Goal: Information Seeking & Learning: Check status

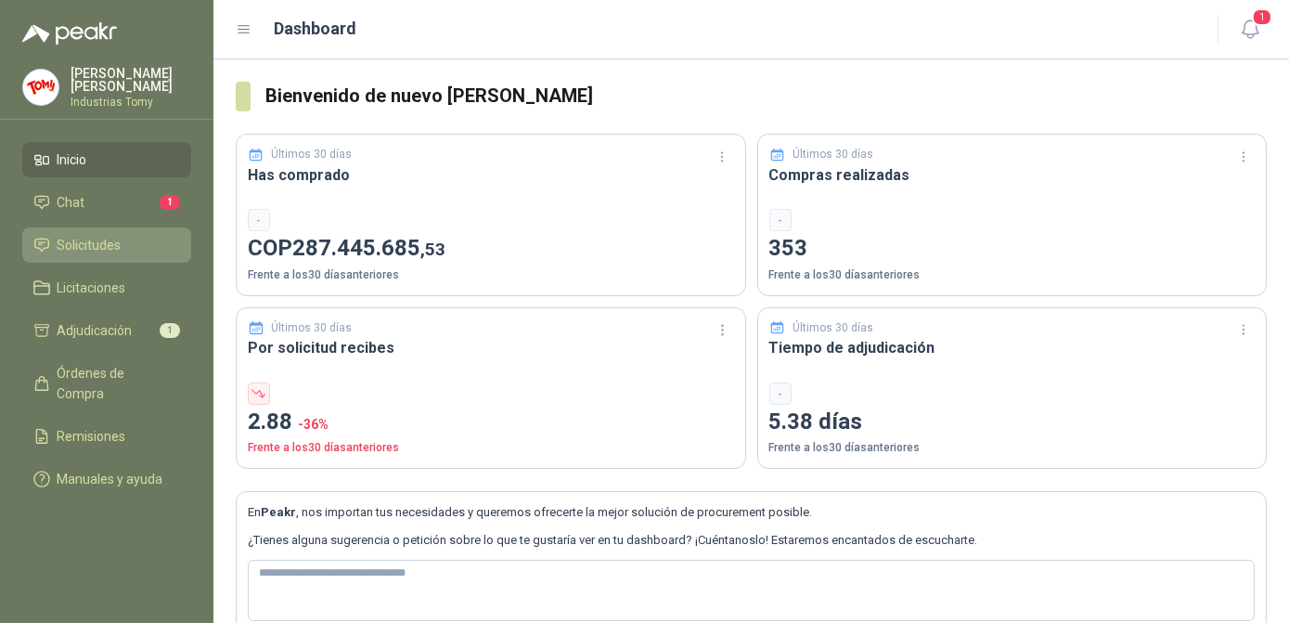
click at [56, 243] on li "Solicitudes" at bounding box center [106, 245] width 147 height 20
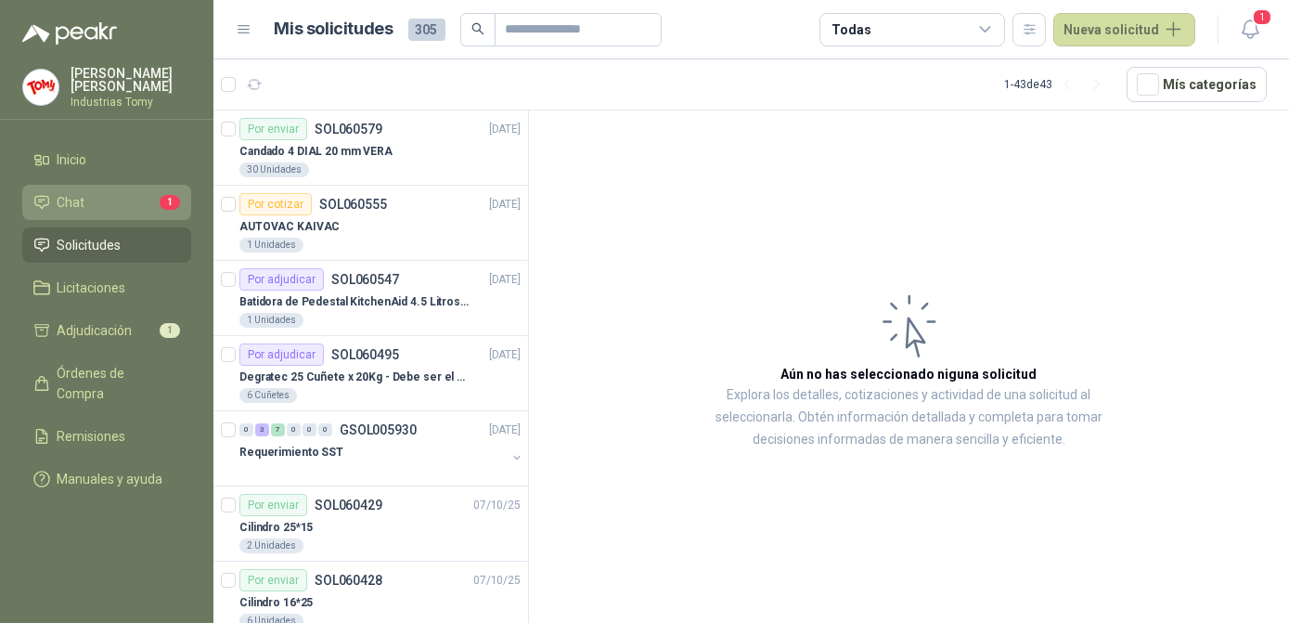
click at [93, 209] on link "Chat 1" at bounding box center [106, 202] width 169 height 35
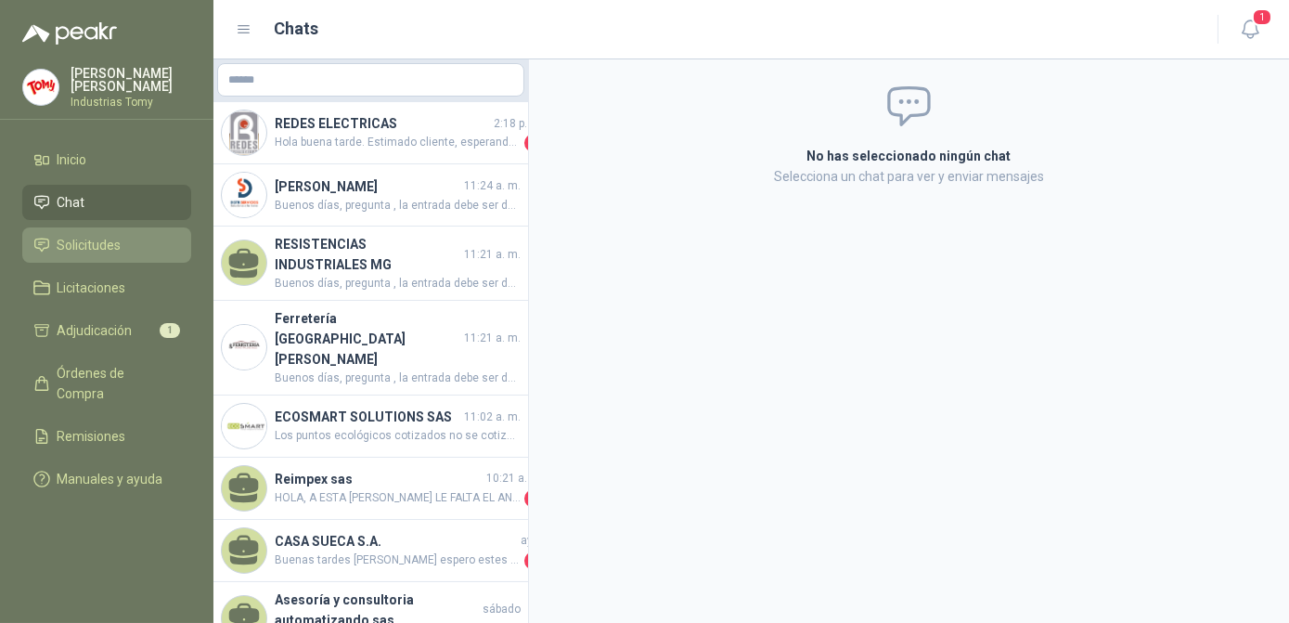
click at [106, 236] on span "Solicitudes" at bounding box center [90, 245] width 64 height 20
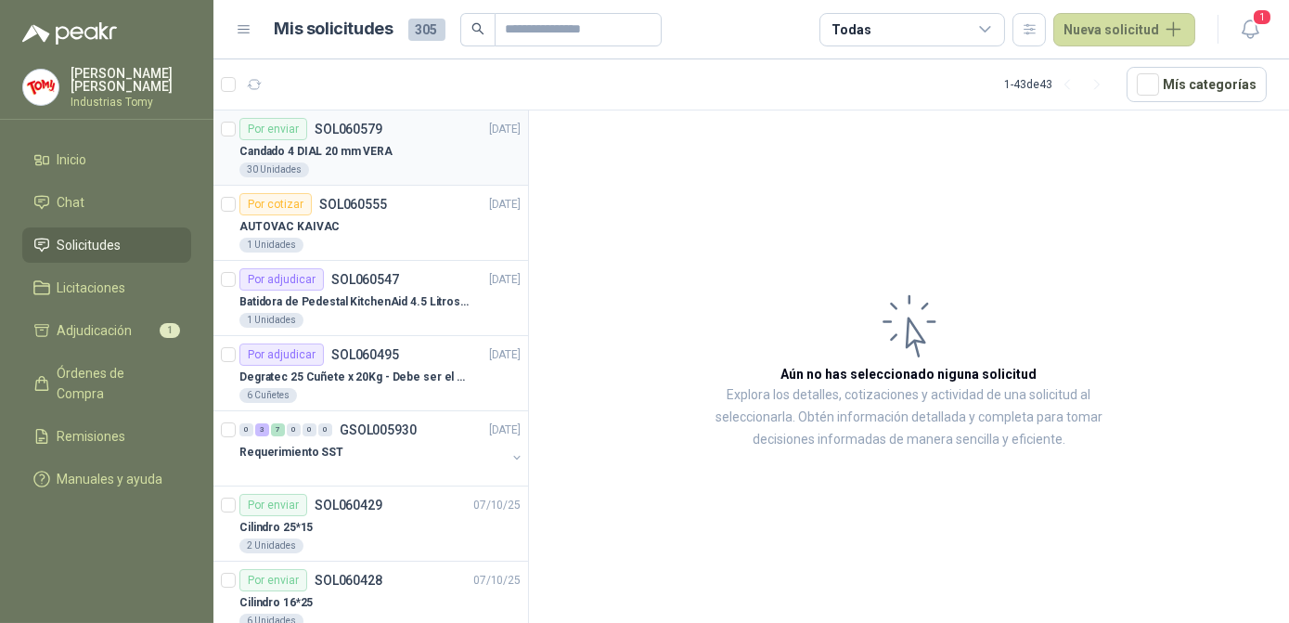
click at [376, 147] on p "Candado 4 DIAL 20 mm VERA" at bounding box center [315, 152] width 153 height 18
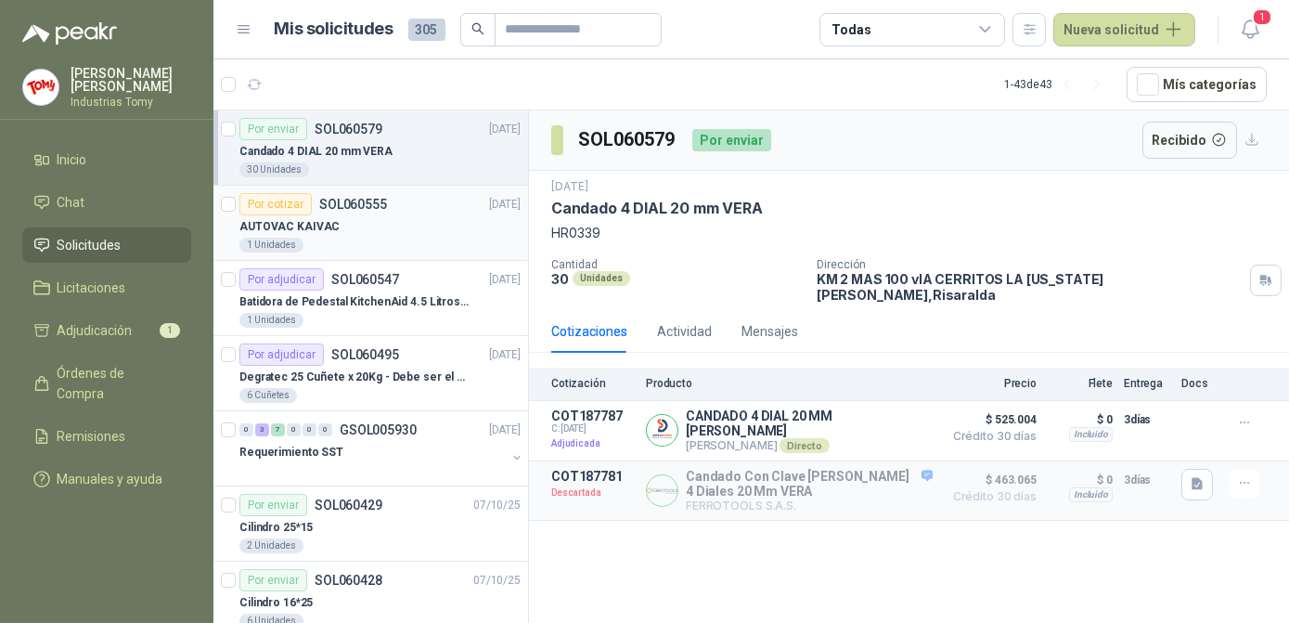
click at [321, 225] on p "AUTOVAC KAIVAC" at bounding box center [289, 227] width 100 height 18
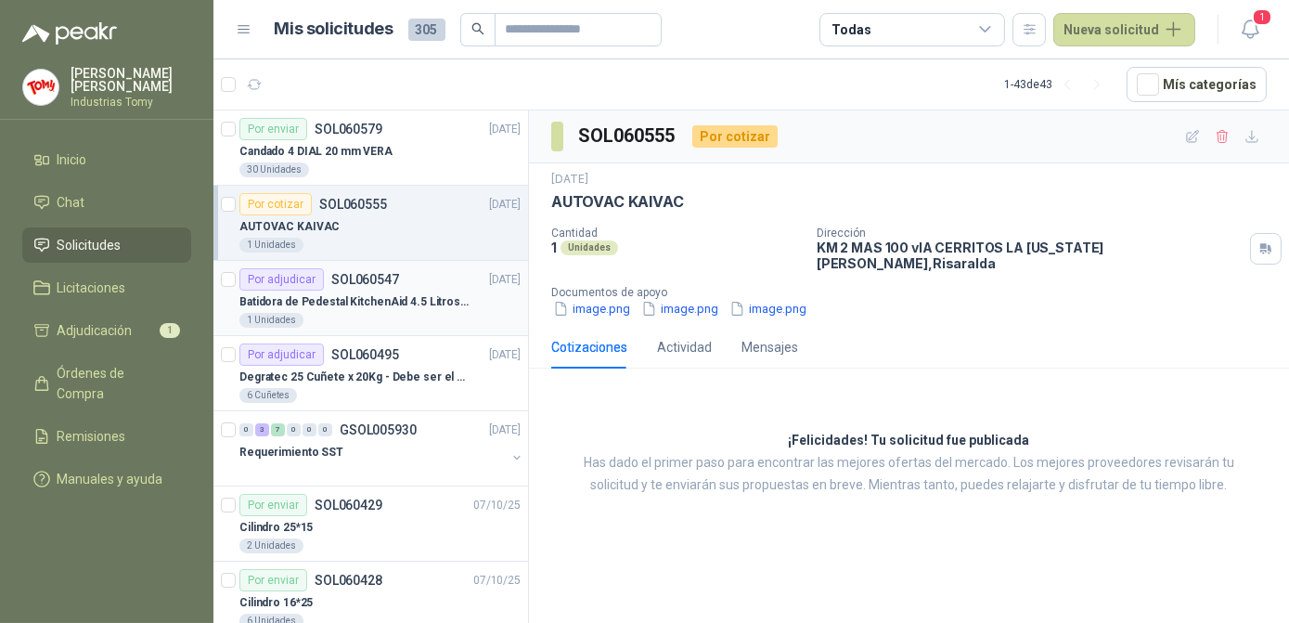
click at [393, 307] on p "Batidora de Pedestal KitchenAid 4.5 Litros Delux Plateado" at bounding box center [354, 302] width 231 height 18
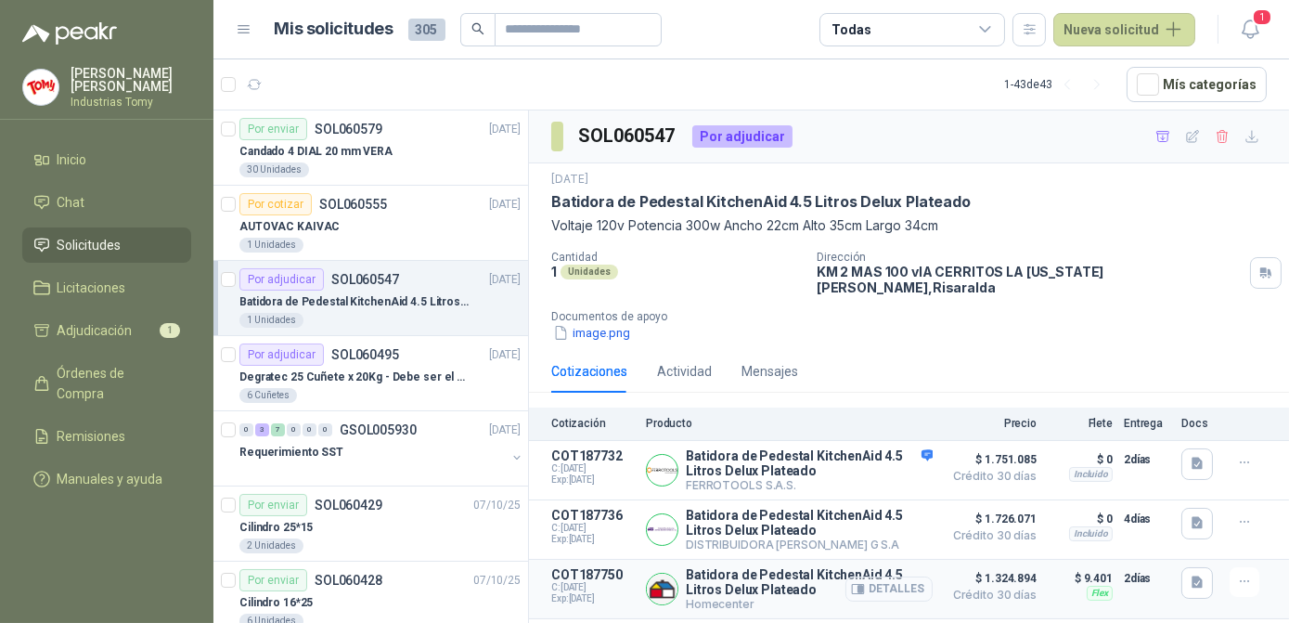
click at [887, 583] on button "Detalles" at bounding box center [888, 588] width 87 height 25
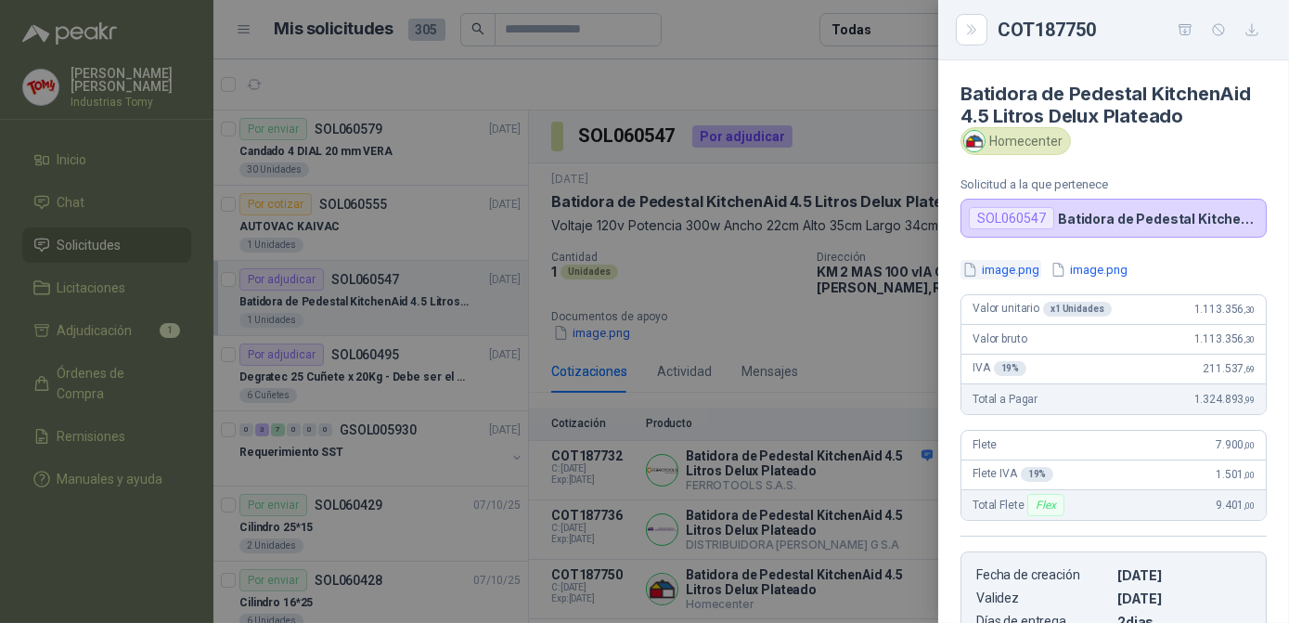
click at [1015, 271] on button "image.png" at bounding box center [1000, 269] width 81 height 19
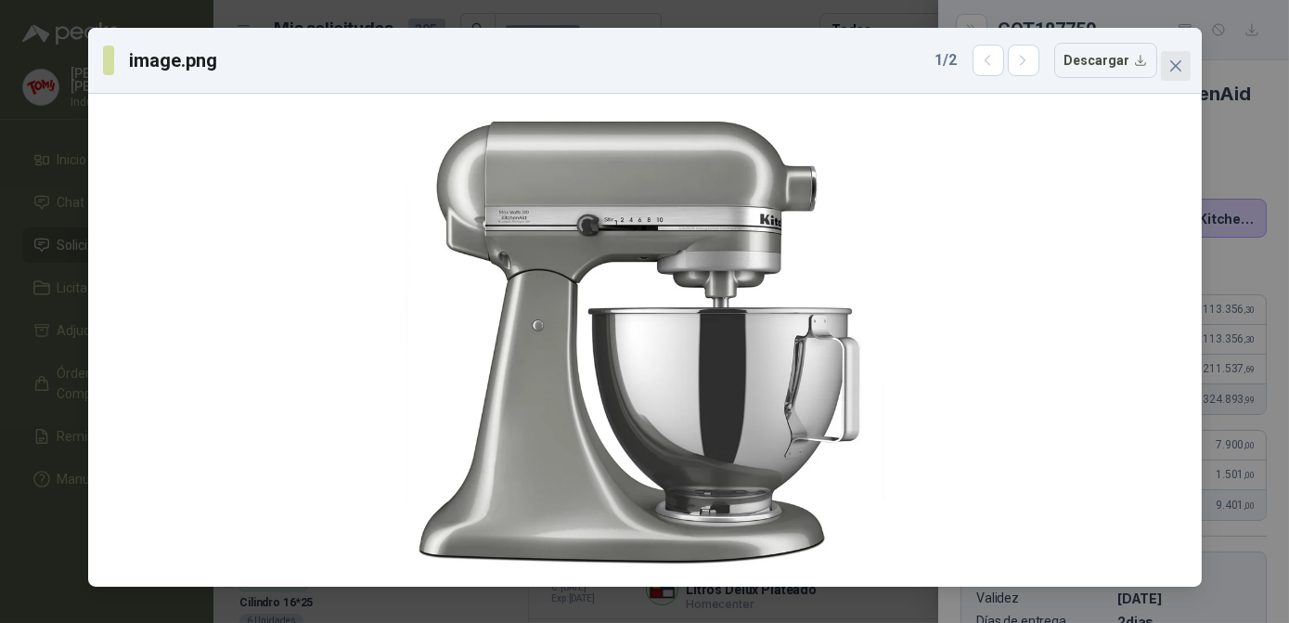
click at [1175, 67] on icon "close" at bounding box center [1174, 65] width 11 height 11
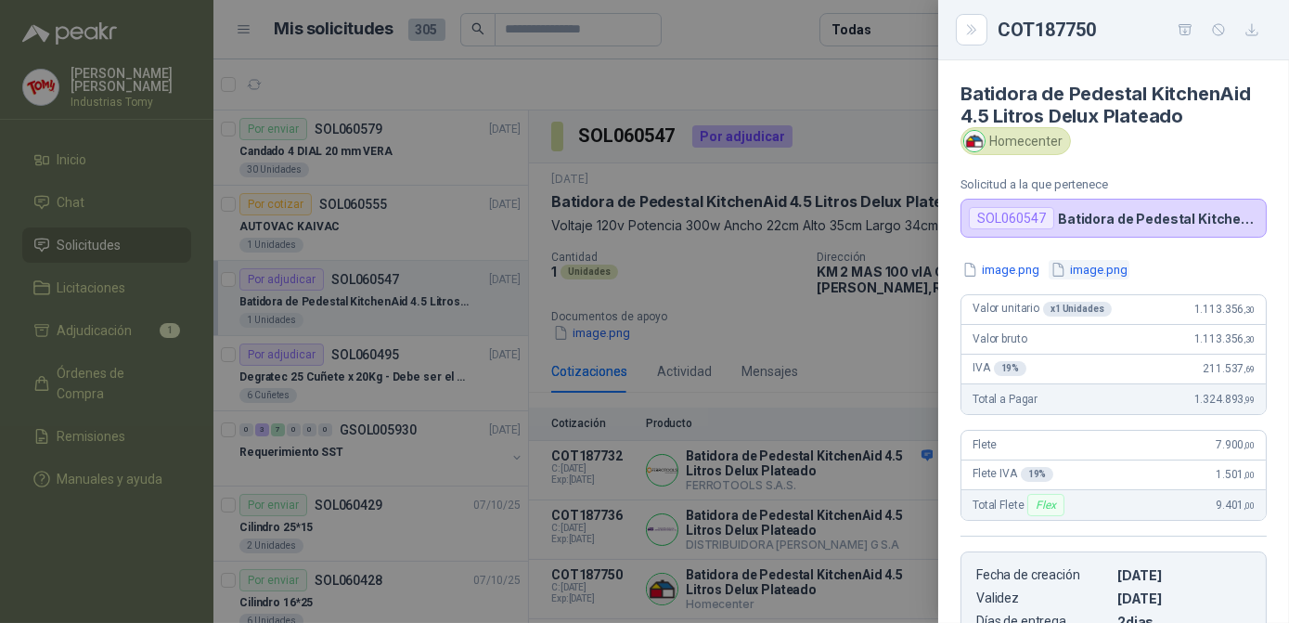
click at [1089, 269] on button "image.png" at bounding box center [1089, 269] width 81 height 19
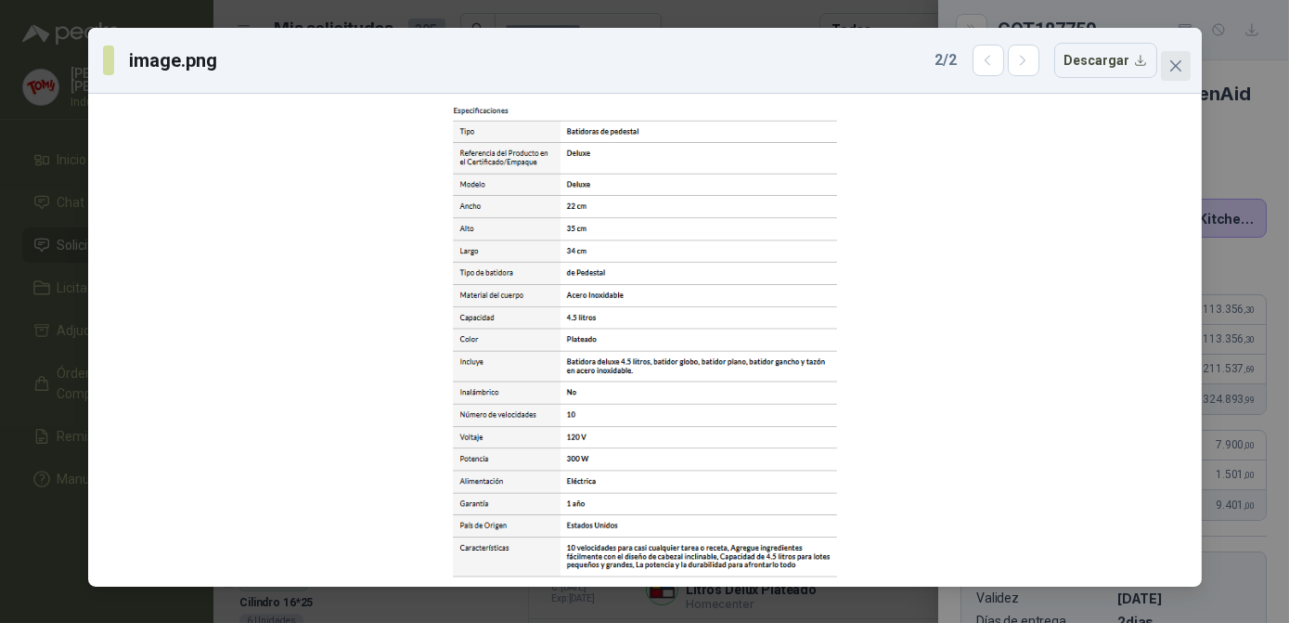
click at [1173, 56] on button "Close" at bounding box center [1176, 66] width 30 height 30
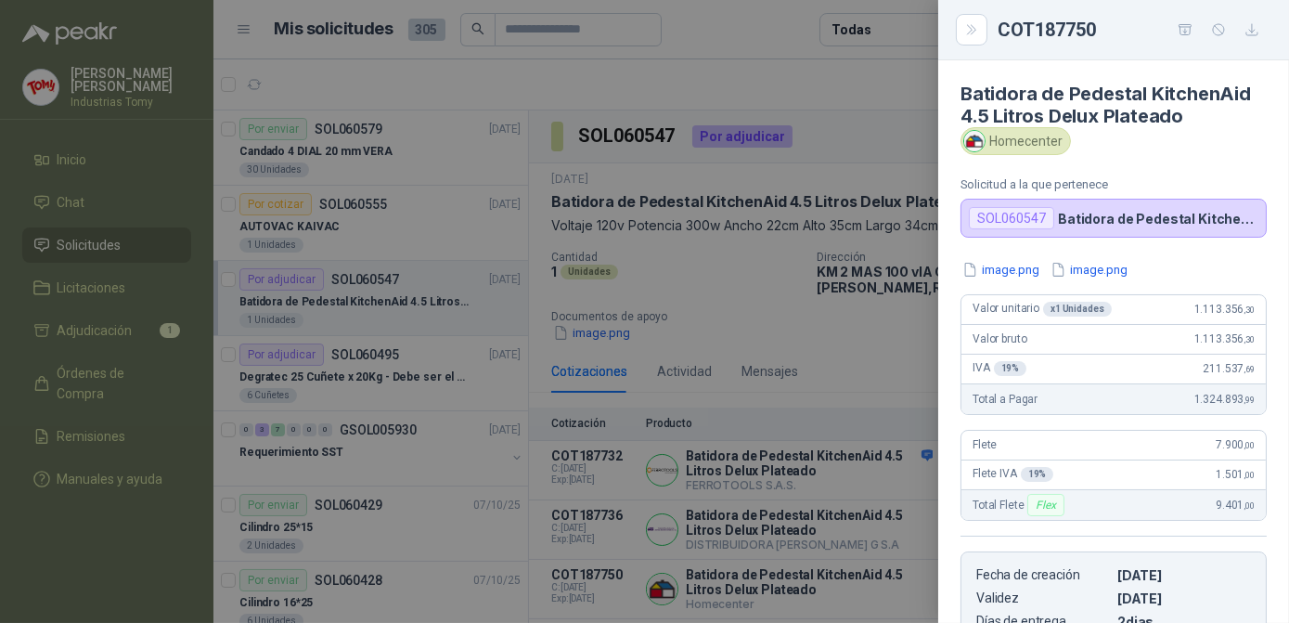
click at [954, 26] on div "COT187750" at bounding box center [1113, 30] width 351 height 60
click at [966, 27] on icon "Close" at bounding box center [972, 30] width 16 height 16
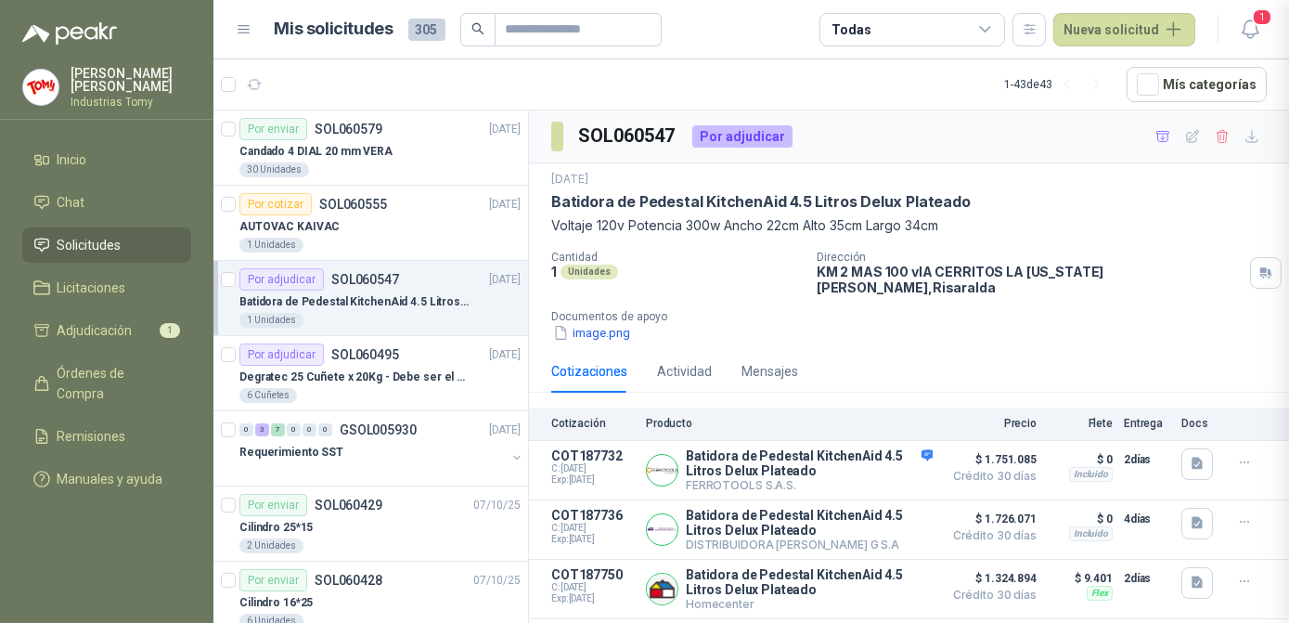
scroll to position [328, 0]
click at [537, 62] on article "1 - 43 de 43 Mís categorías" at bounding box center [750, 84] width 1075 height 50
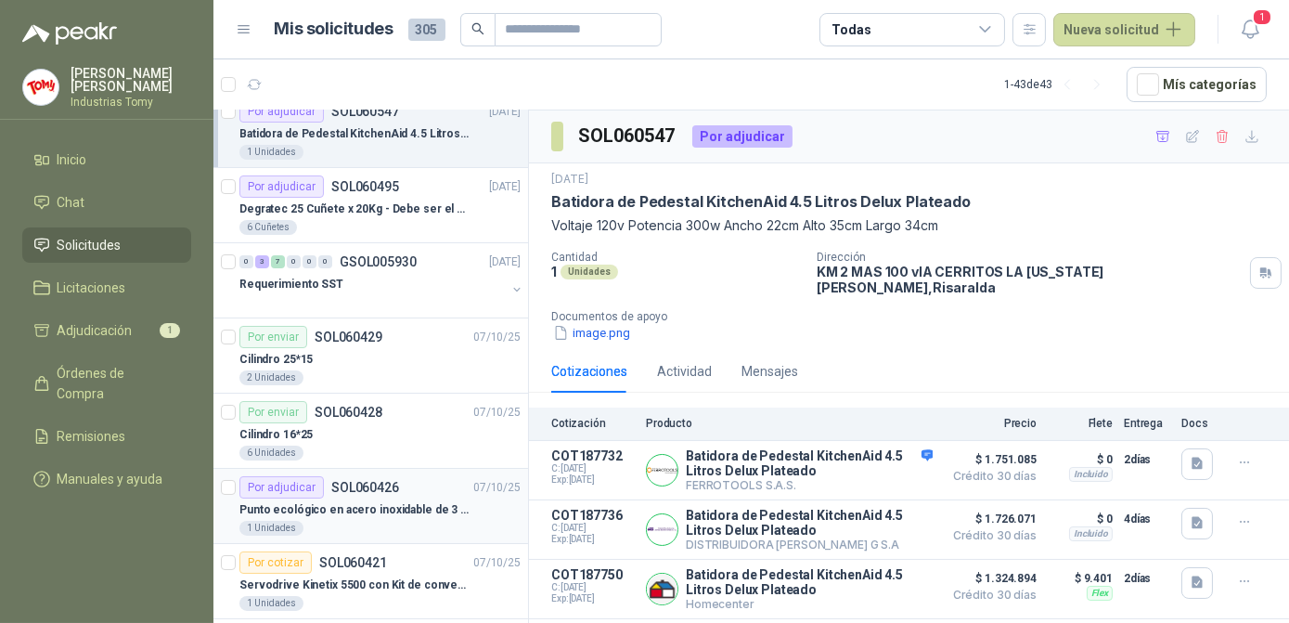
scroll to position [337, 0]
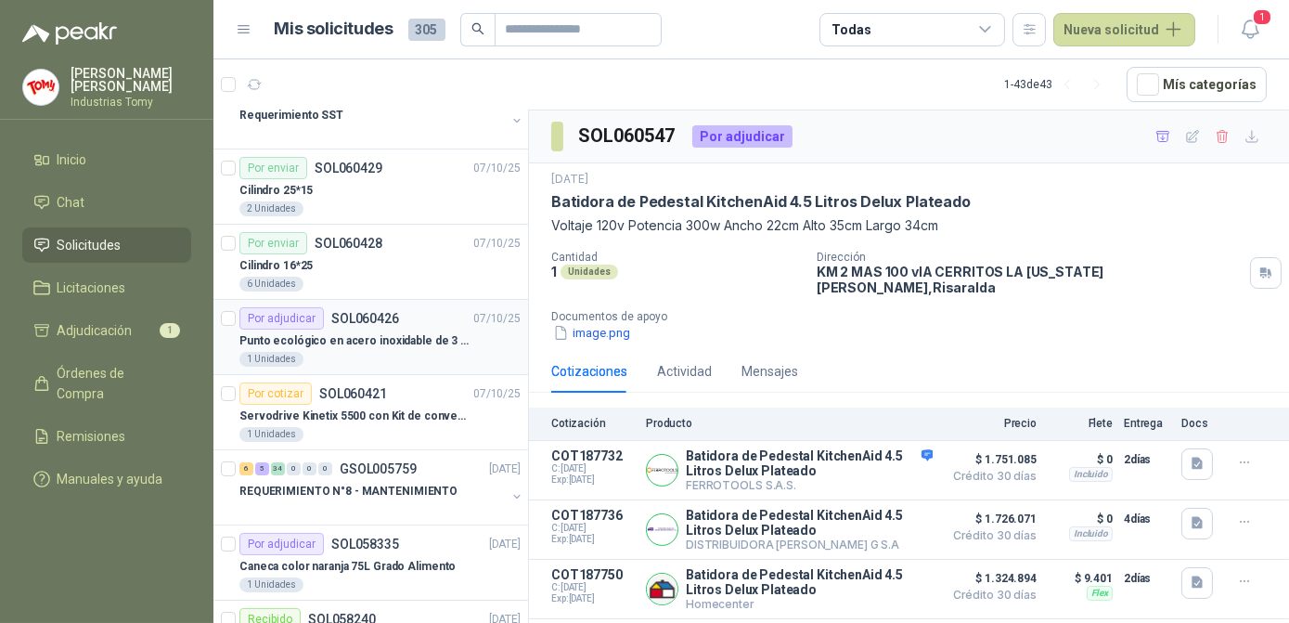
click at [369, 332] on p "Punto ecológico en acero inoxidable de 3 puestos, con capacidad para 53 Litros …" at bounding box center [354, 341] width 231 height 18
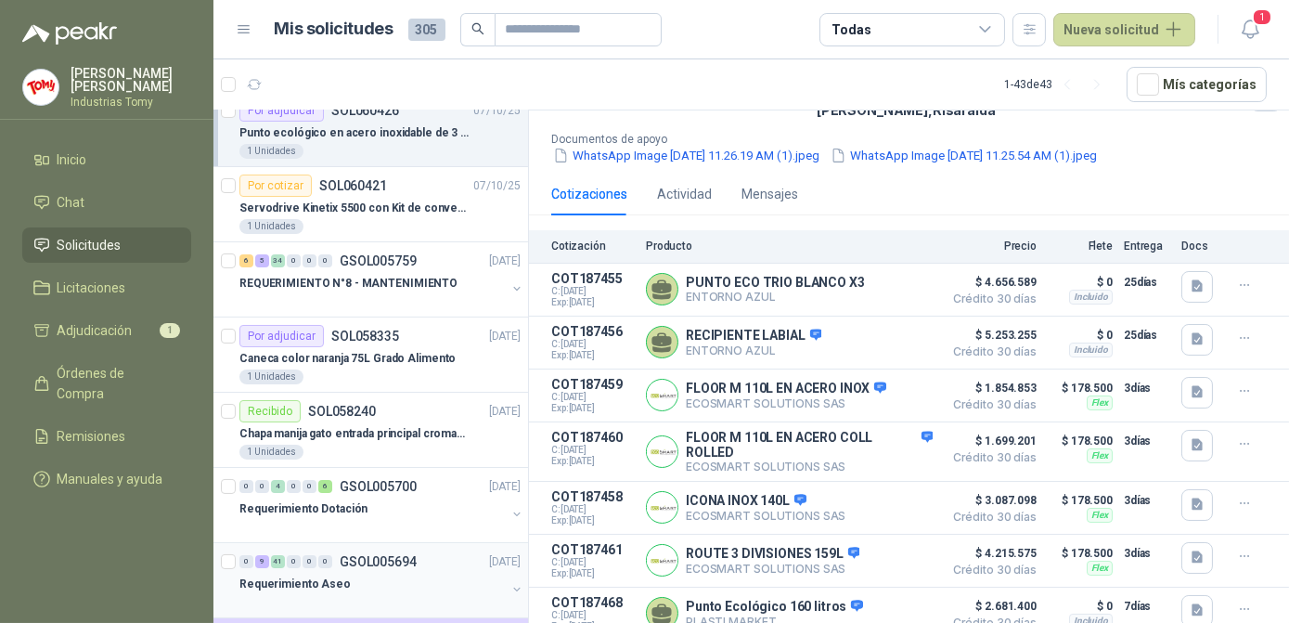
scroll to position [590, 0]
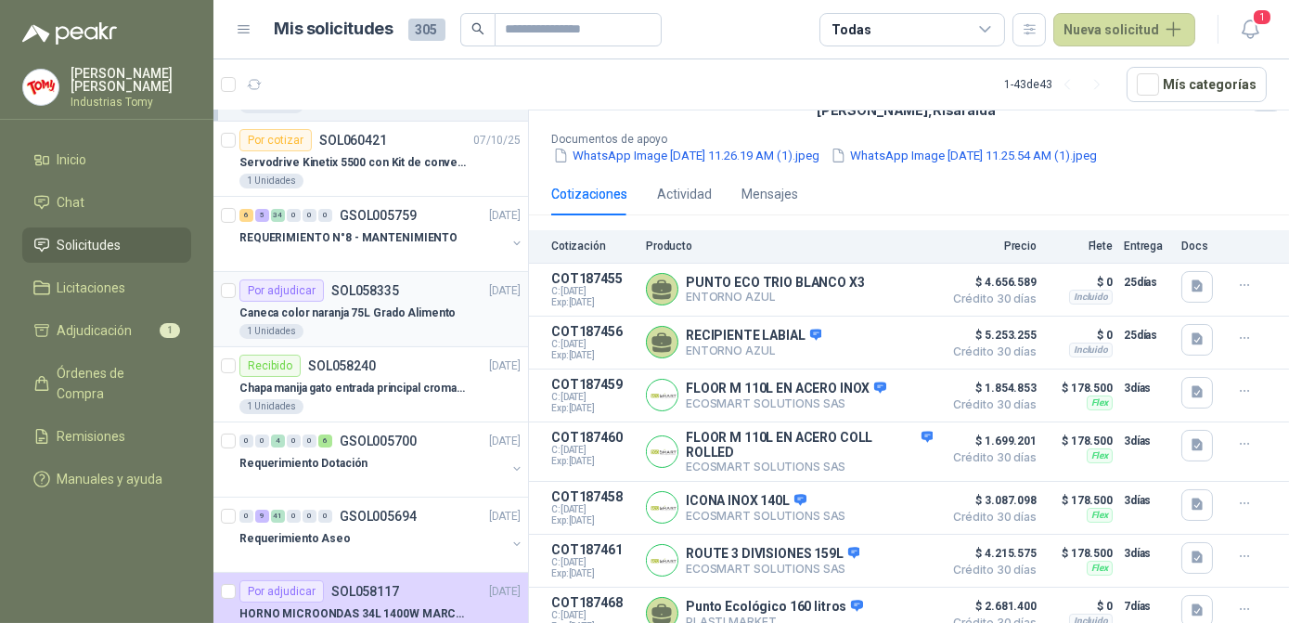
click at [354, 304] on p "Caneca color naranja 75L Grado Alimento" at bounding box center [347, 313] width 216 height 18
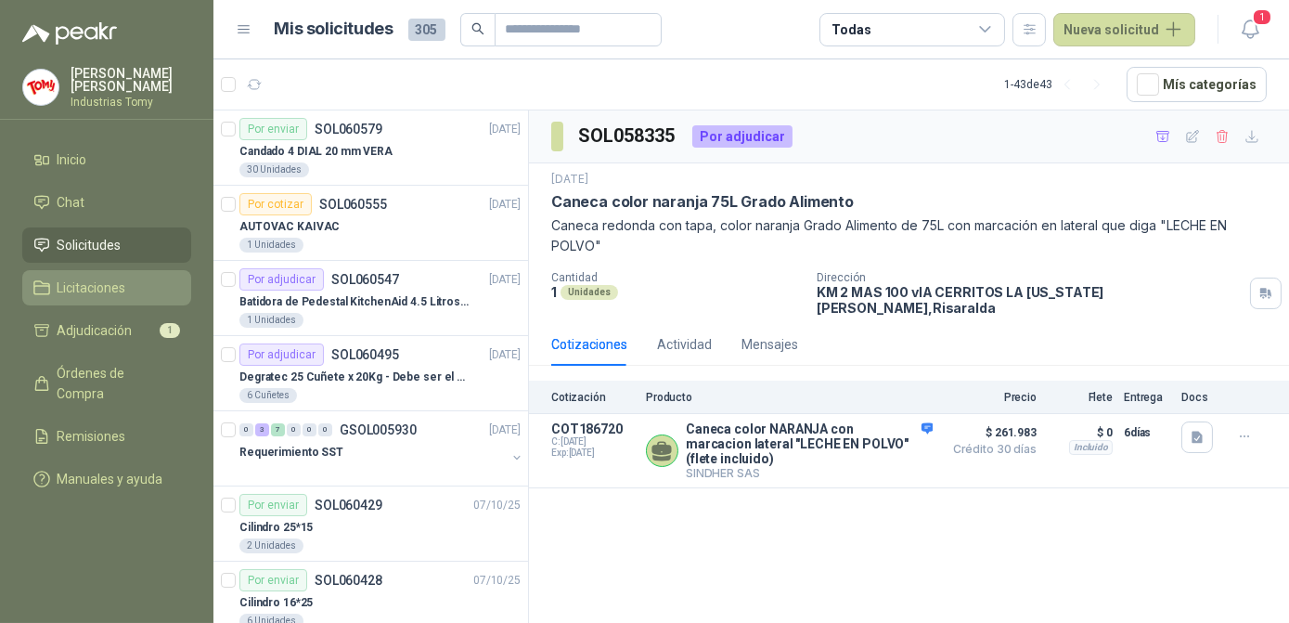
click at [97, 283] on span "Licitaciones" at bounding box center [92, 287] width 69 height 20
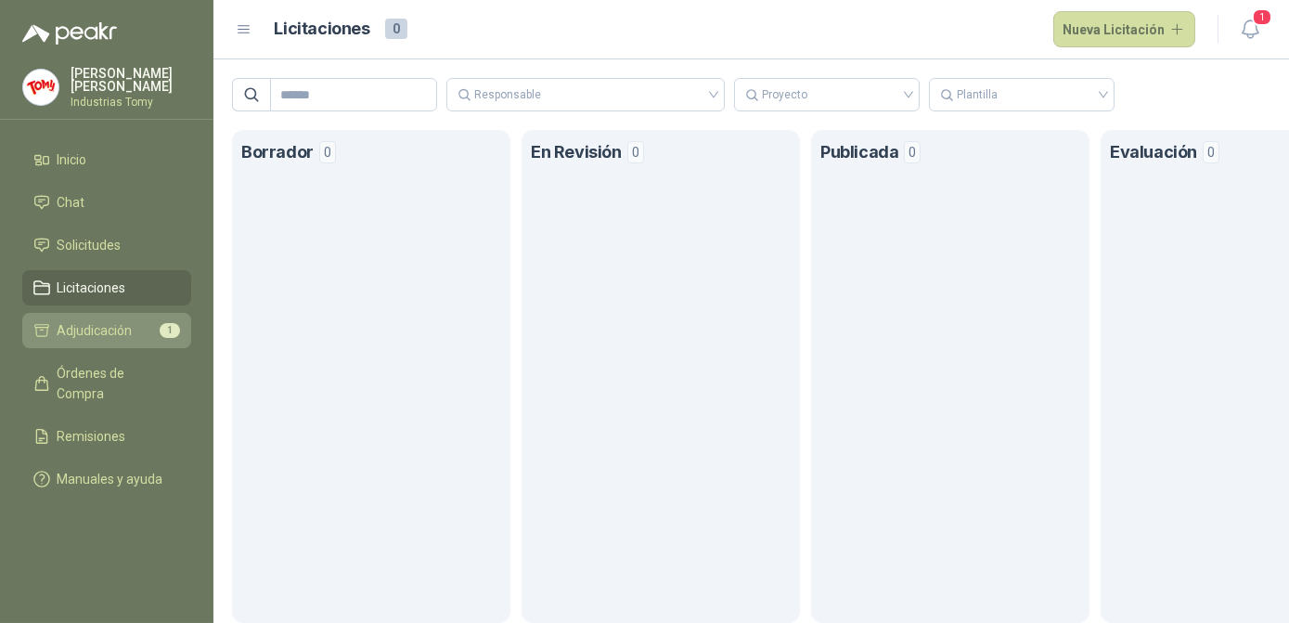
click at [115, 333] on span "Adjudicación" at bounding box center [95, 330] width 75 height 20
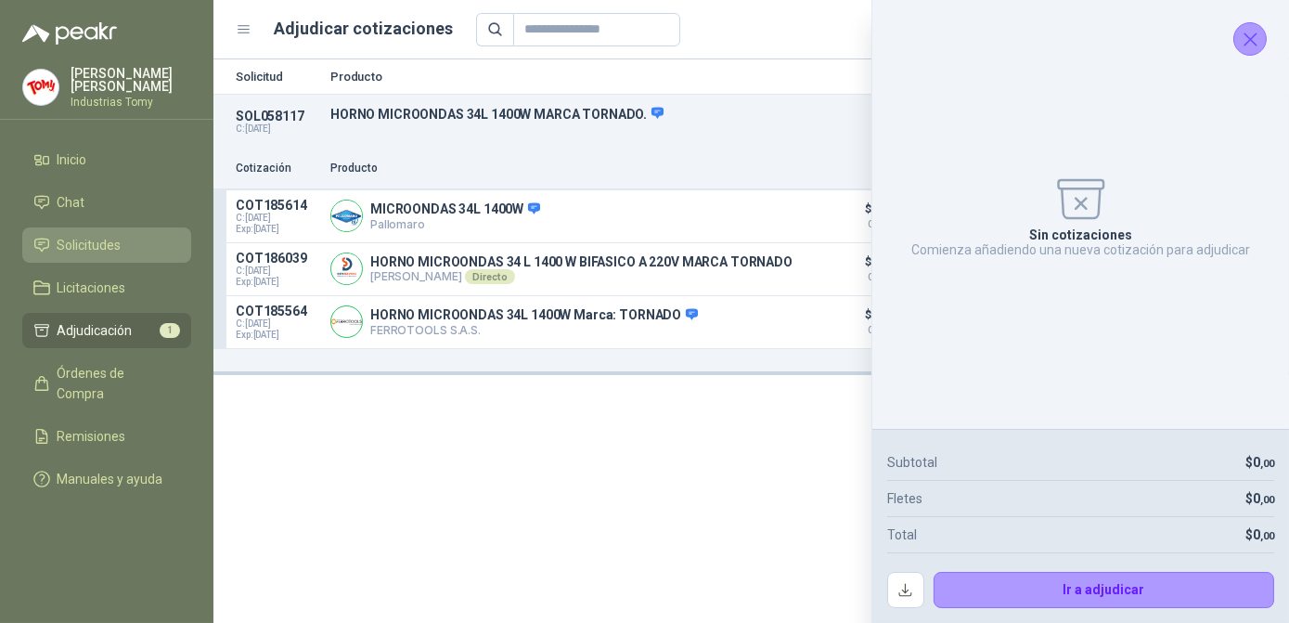
click at [91, 238] on span "Solicitudes" at bounding box center [90, 245] width 64 height 20
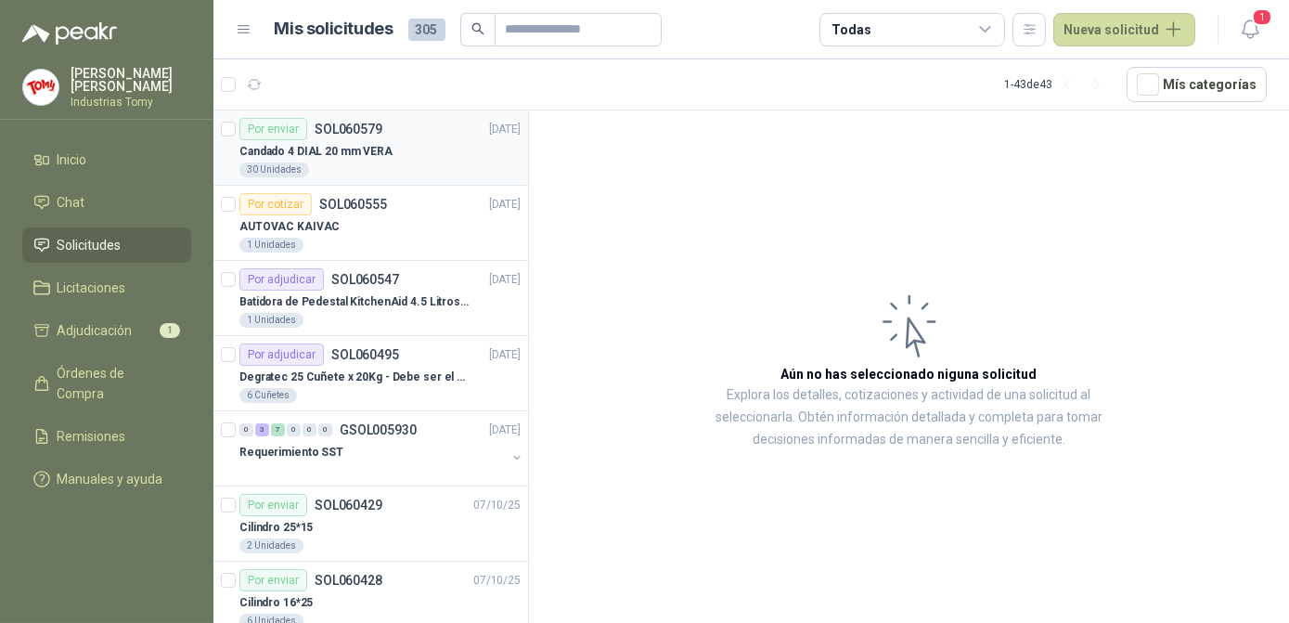
click at [367, 148] on p "Candado 4 DIAL 20 mm VERA" at bounding box center [315, 152] width 153 height 18
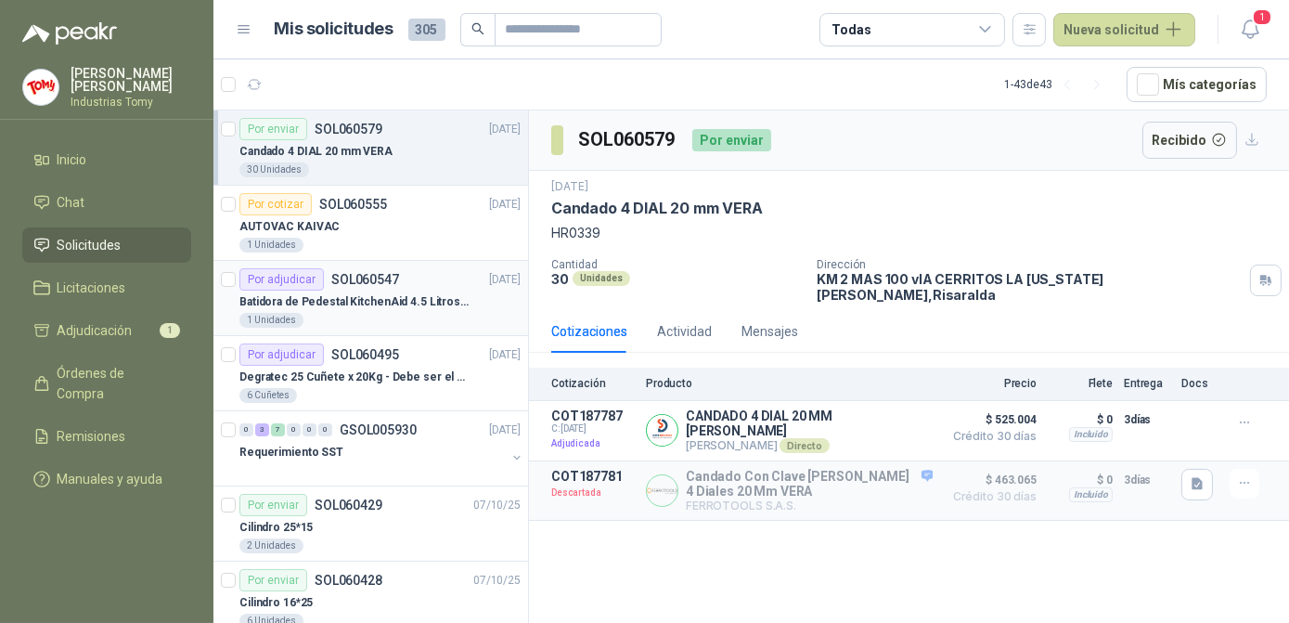
click at [382, 305] on p "Batidora de Pedestal KitchenAid 4.5 Litros Delux Plateado" at bounding box center [354, 302] width 231 height 18
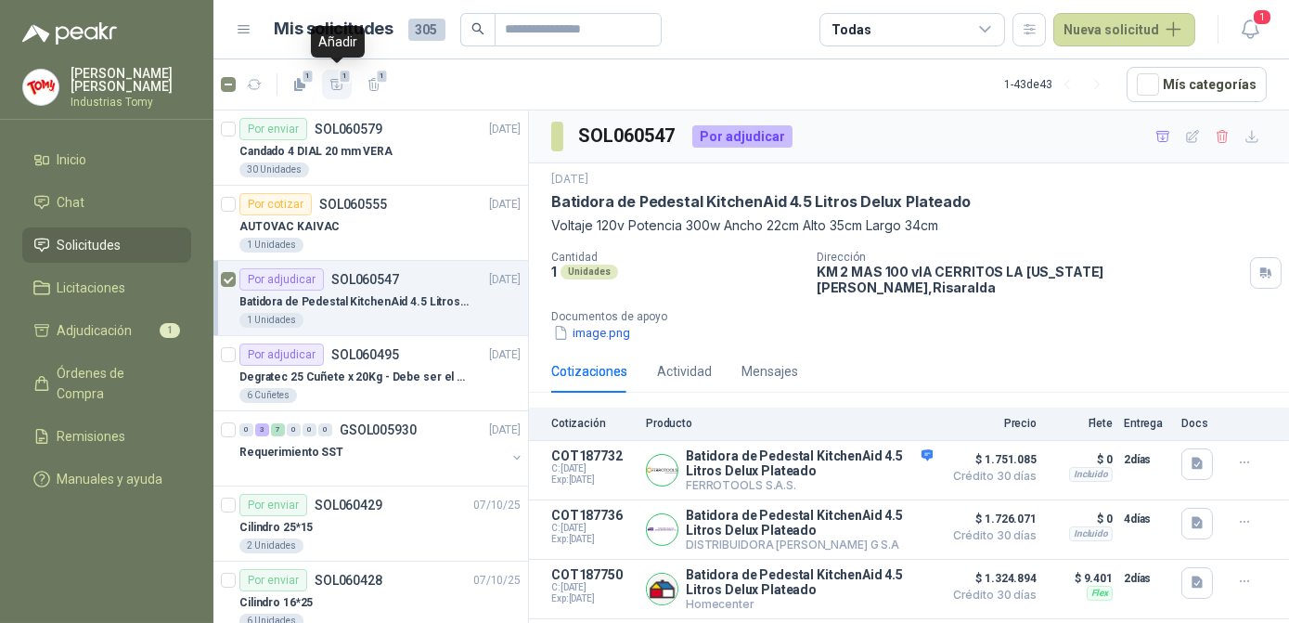
click at [332, 78] on icon "button" at bounding box center [337, 85] width 16 height 16
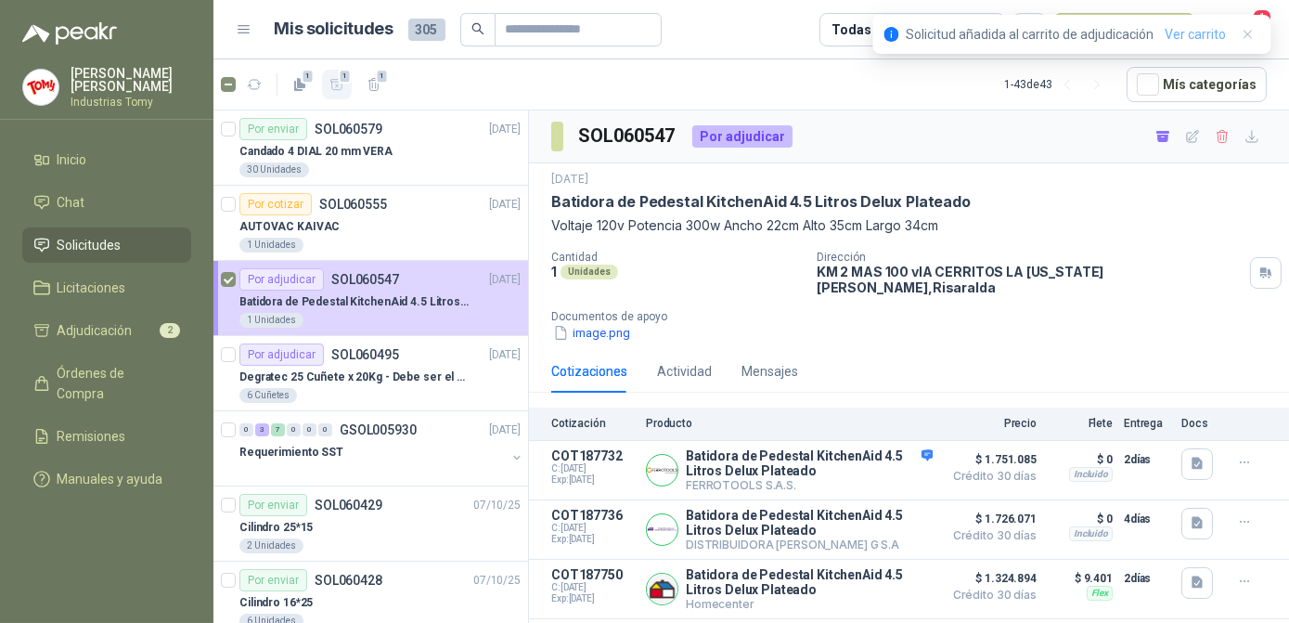
click at [1214, 25] on link "Ver carrito" at bounding box center [1195, 34] width 61 height 20
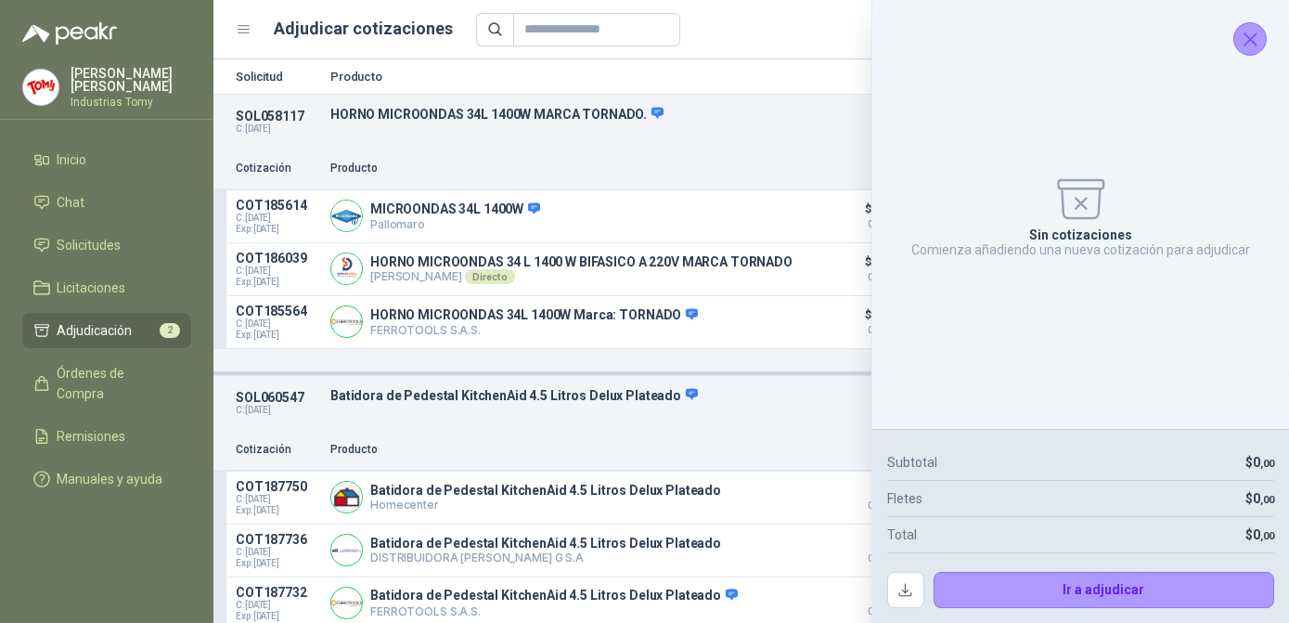
click at [1241, 29] on icon "Cerrar" at bounding box center [1250, 39] width 23 height 23
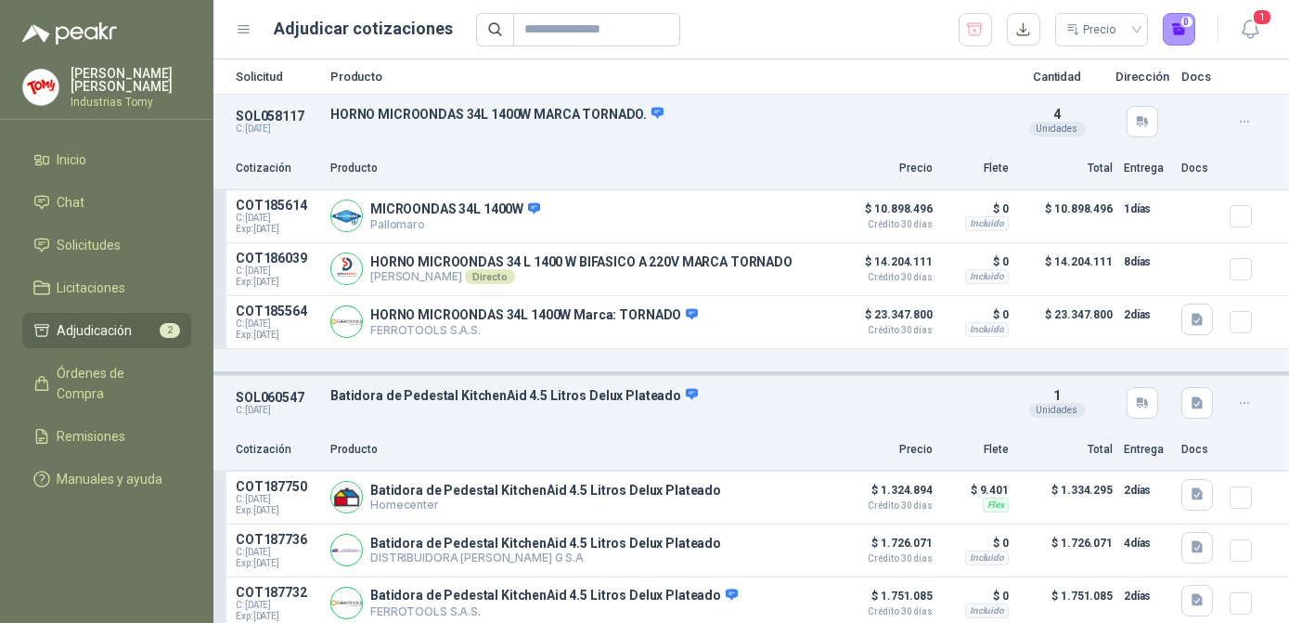
click at [1237, 122] on icon "button" at bounding box center [1245, 122] width 16 height 16
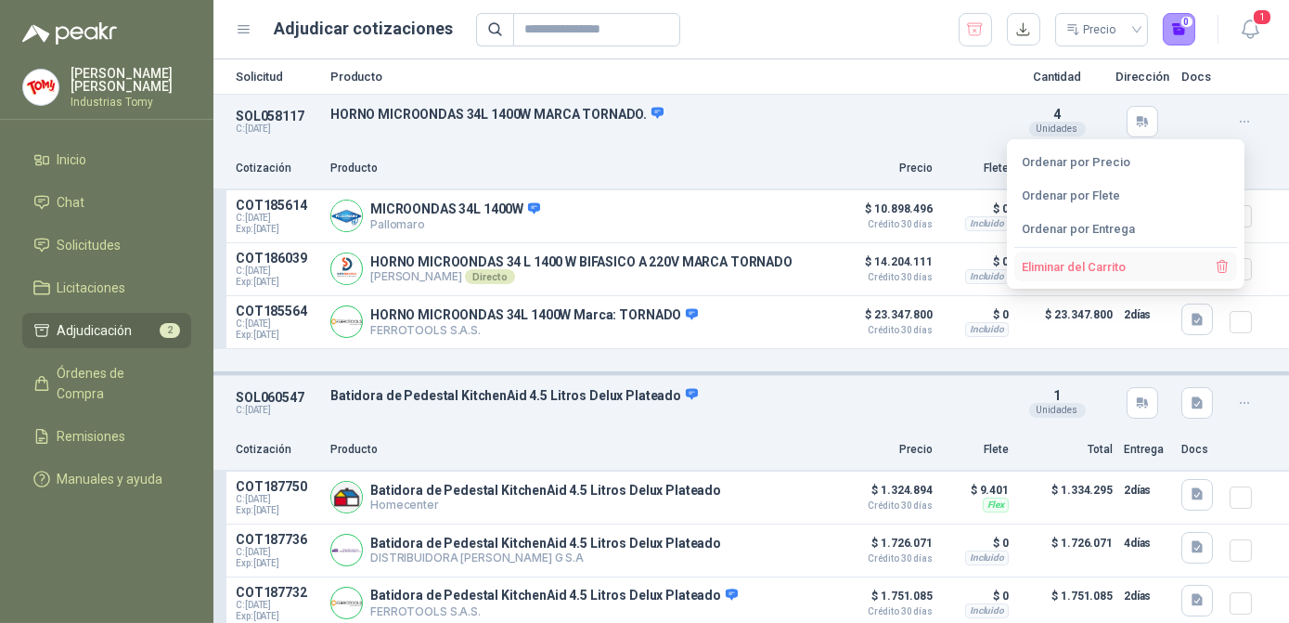
click at [1041, 265] on button "Eliminar del Carrito" at bounding box center [1125, 266] width 223 height 30
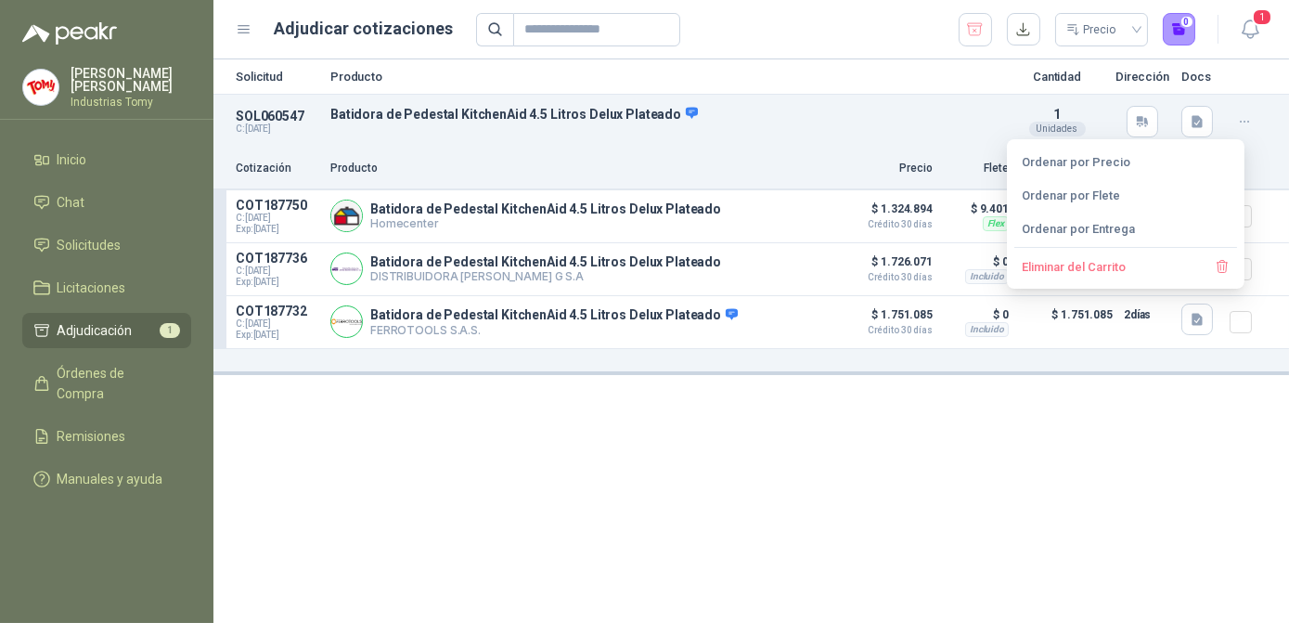
click at [885, 418] on div "Solicitud Producto Cantidad Dirección Docs SOL060547 C: [DATE] Batidora de Pede…" at bounding box center [750, 340] width 1075 height 563
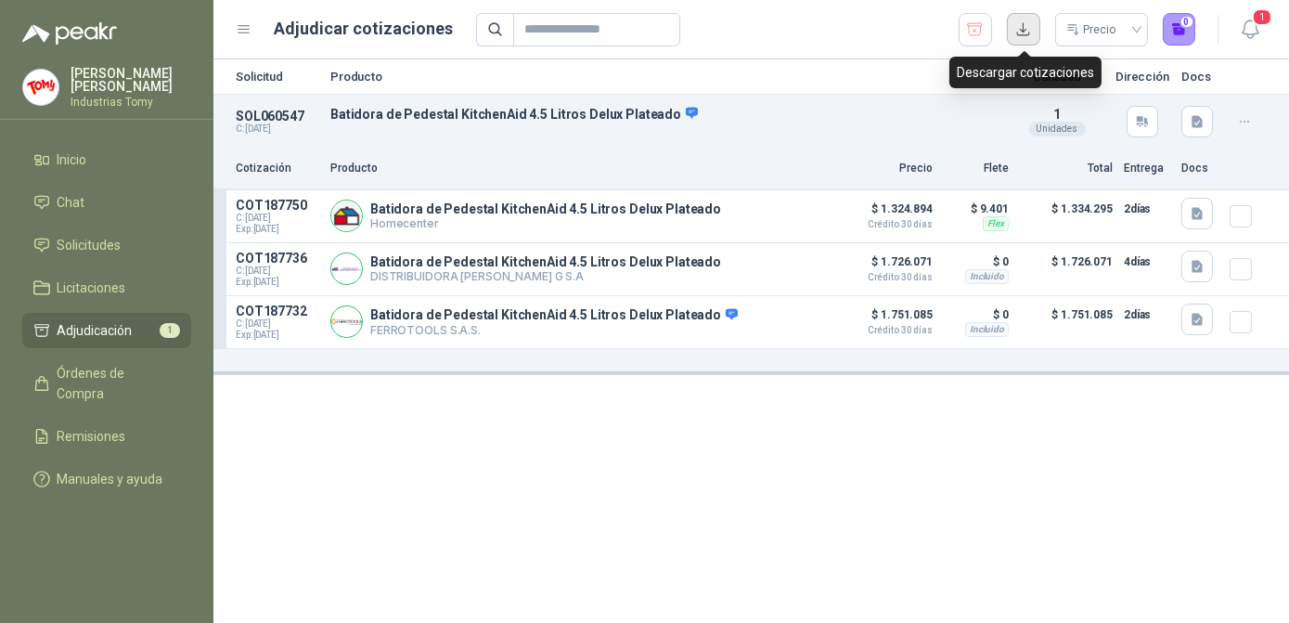
click at [1029, 18] on button "button" at bounding box center [1023, 29] width 33 height 33
click at [809, 462] on div "Solicitud Producto Cantidad Dirección Docs SOL060547 C: [DATE] Batidora de Pede…" at bounding box center [750, 340] width 1075 height 563
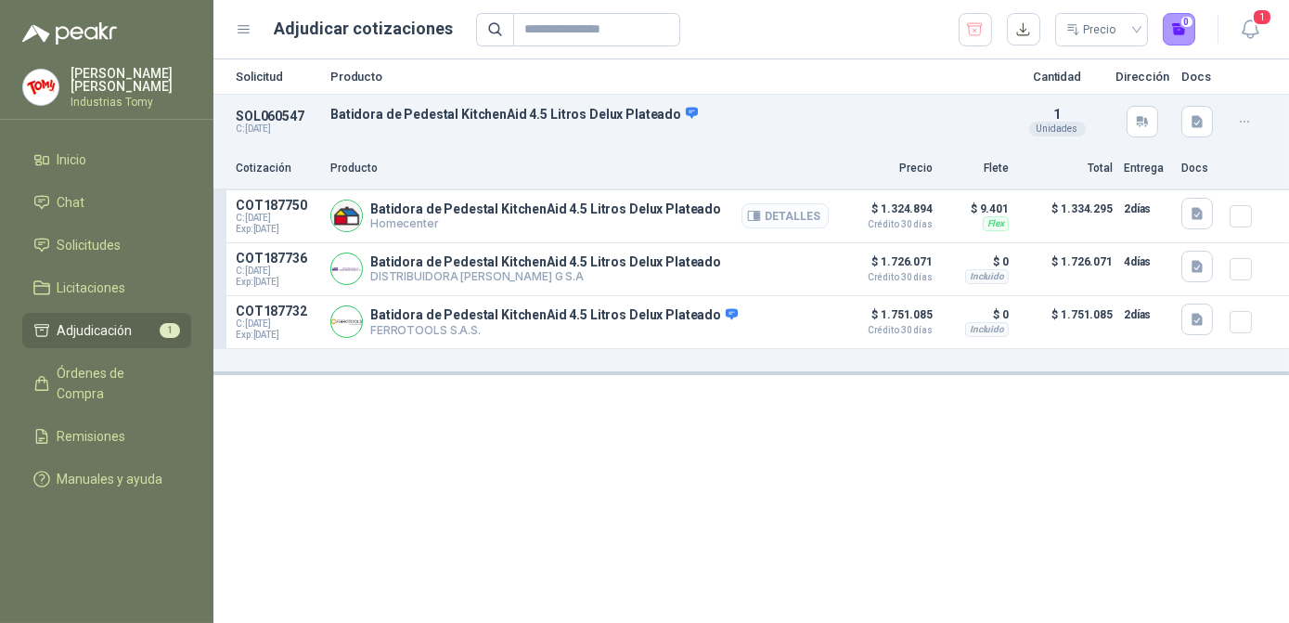
click at [792, 211] on button "Detalles" at bounding box center [784, 215] width 87 height 25
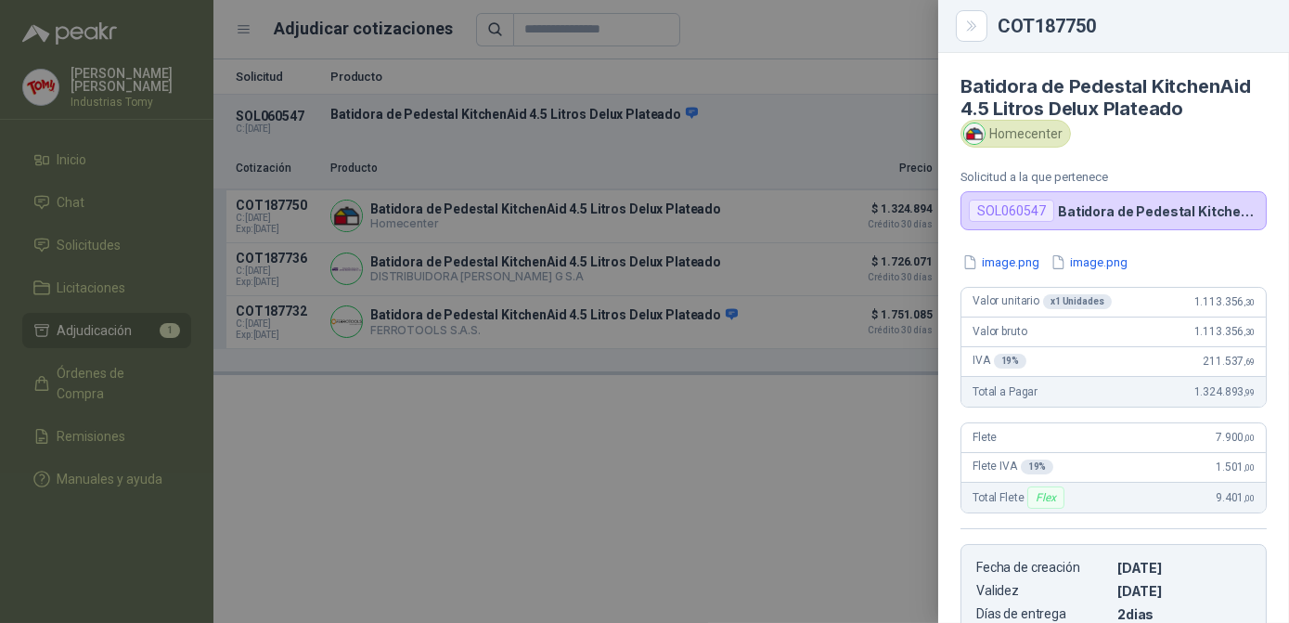
click at [1155, 264] on div "image.png image.png" at bounding box center [1113, 261] width 306 height 19
click at [977, 37] on button "Close" at bounding box center [972, 26] width 32 height 32
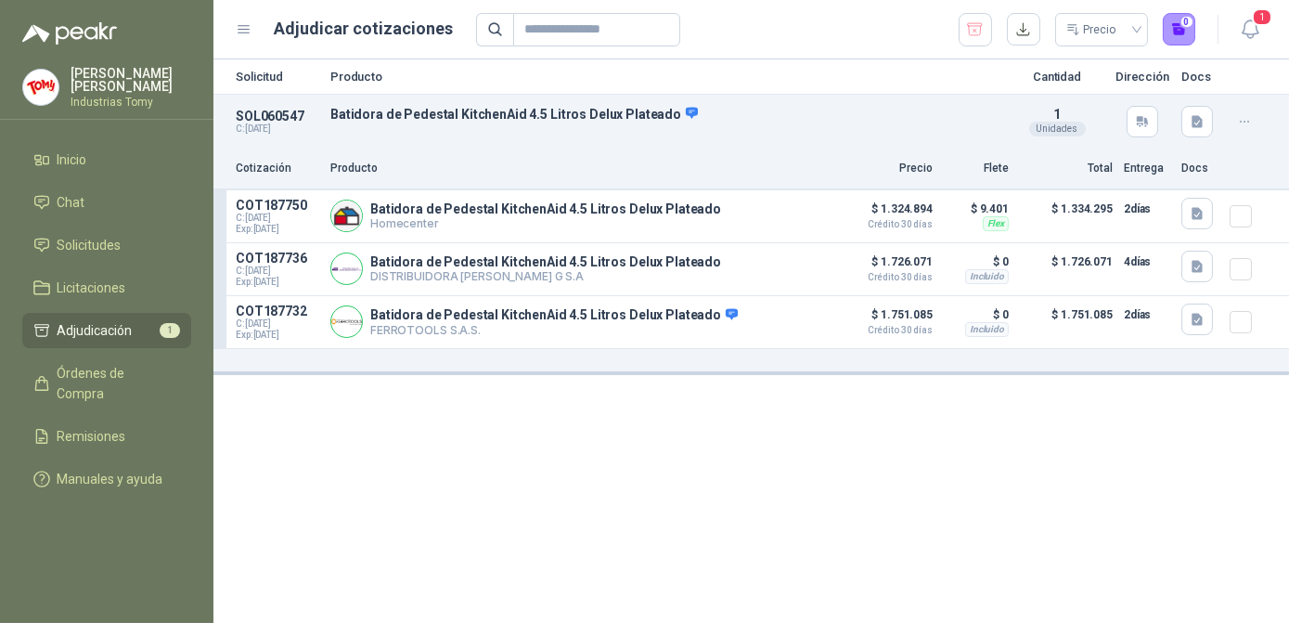
click at [839, 523] on div "Solicitud Producto Cantidad Dirección Docs SOL060547 C: [DATE] Batidora de Pede…" at bounding box center [750, 340] width 1075 height 563
click at [969, 32] on icon "button" at bounding box center [975, 29] width 18 height 19
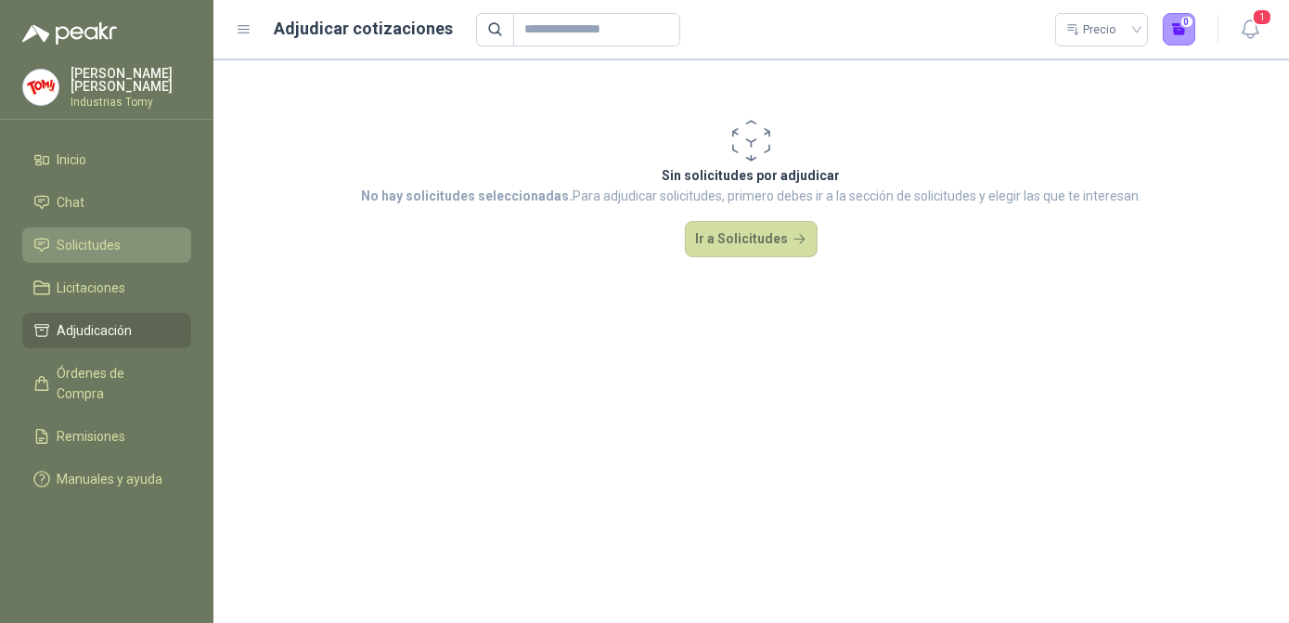
click at [81, 235] on span "Solicitudes" at bounding box center [90, 245] width 64 height 20
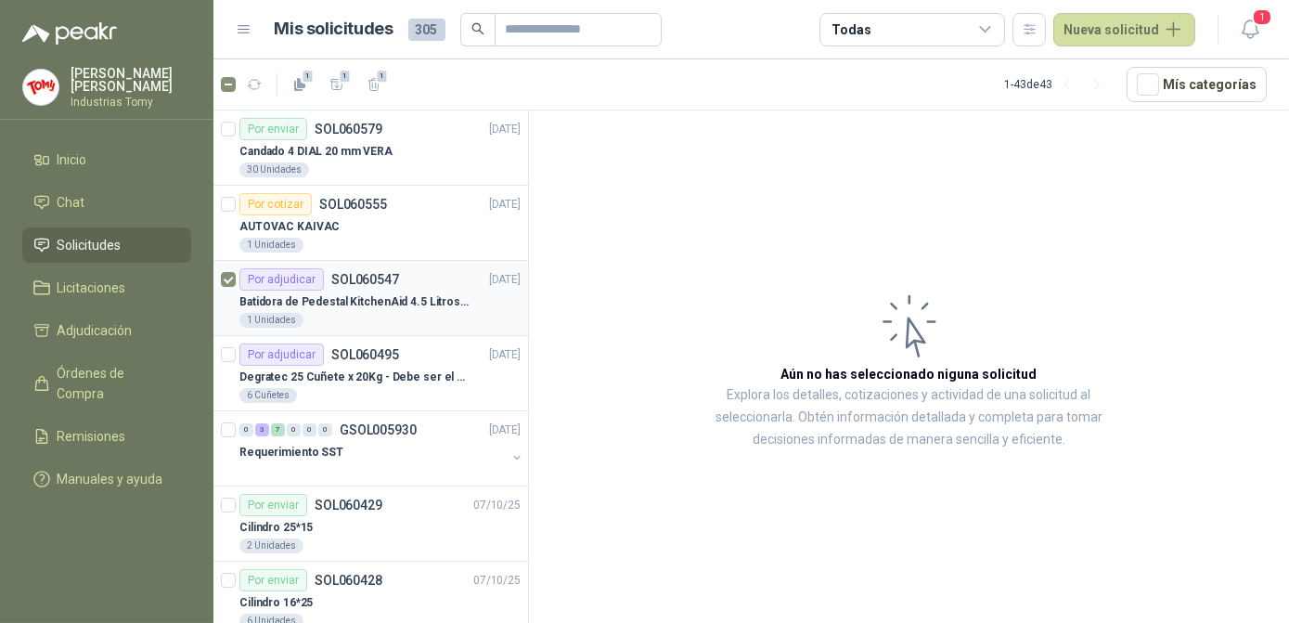
click at [279, 281] on div "Por adjudicar" at bounding box center [281, 279] width 84 height 22
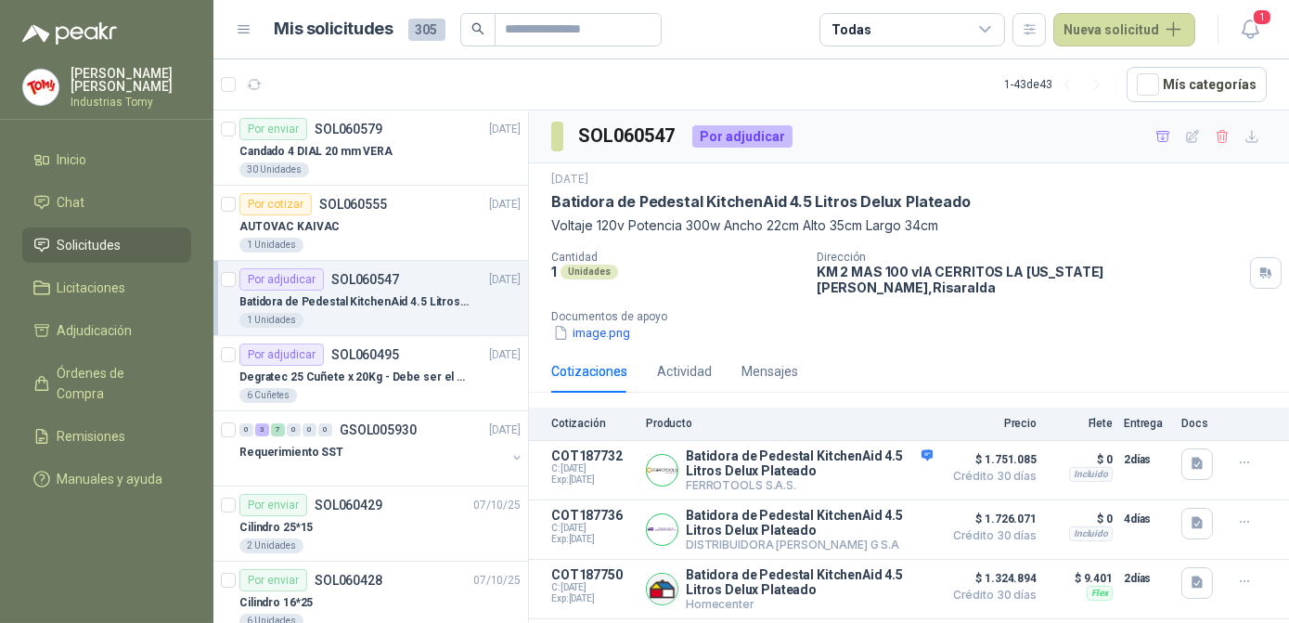
click at [65, 235] on span "Solicitudes" at bounding box center [90, 245] width 64 height 20
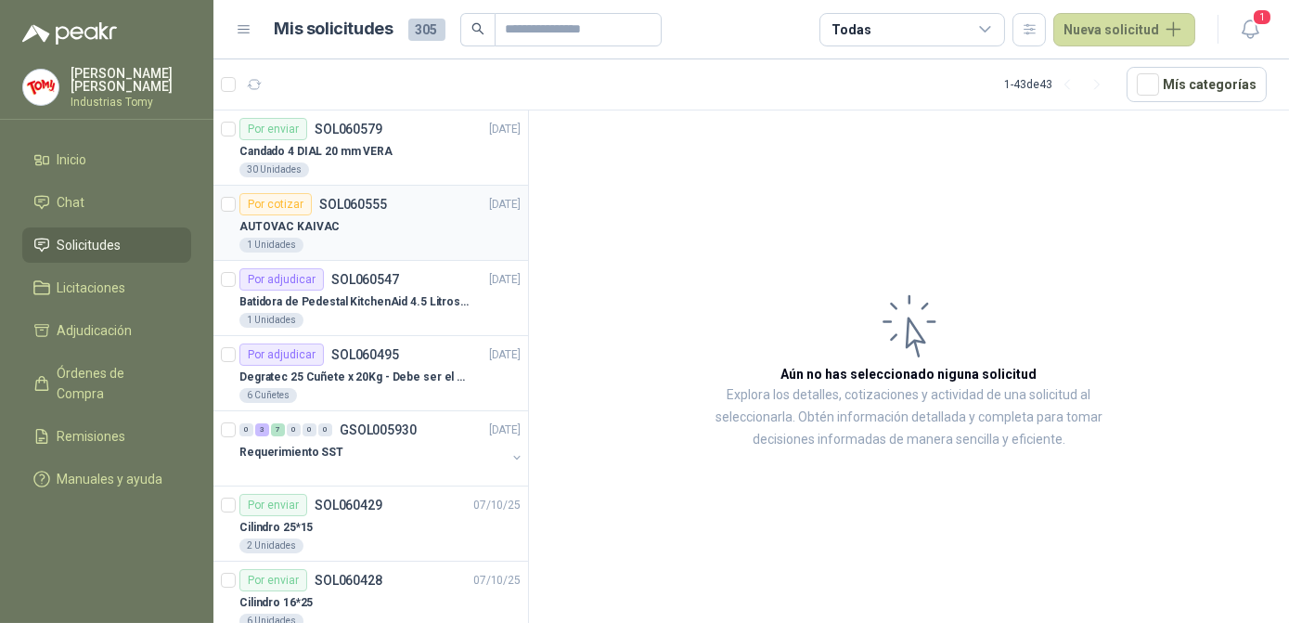
click at [376, 227] on div "AUTOVAC KAIVAC" at bounding box center [379, 226] width 281 height 22
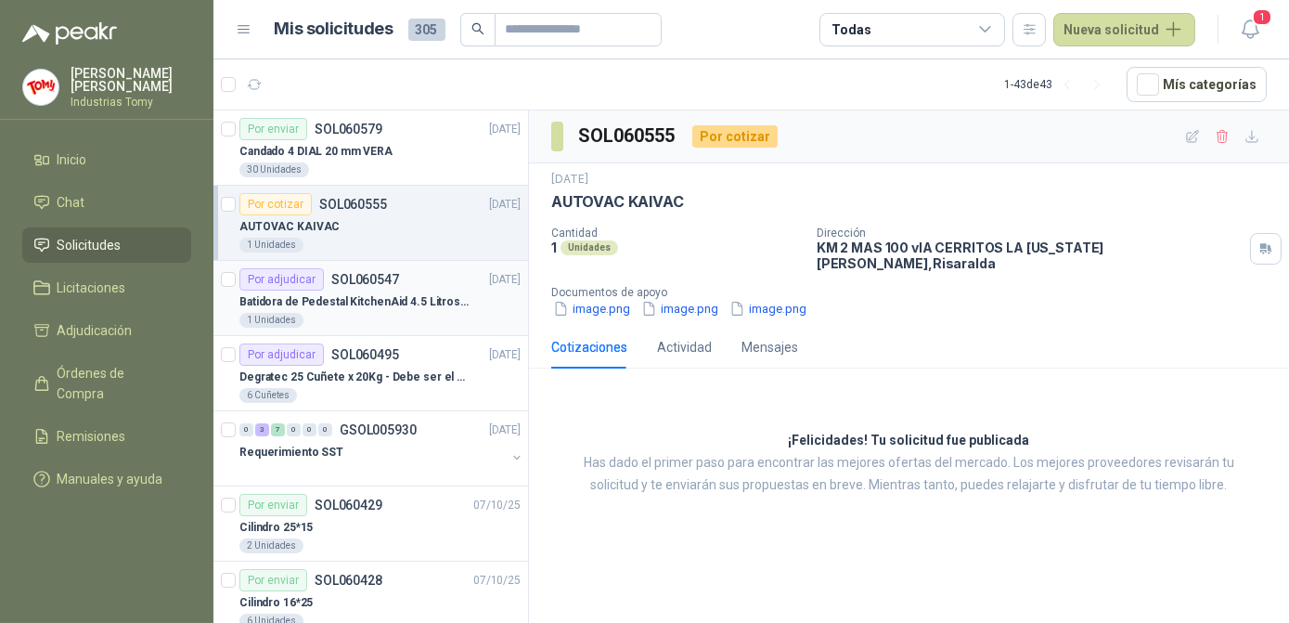
click at [357, 286] on div "Por adjudicar SOL060547" at bounding box center [319, 279] width 160 height 22
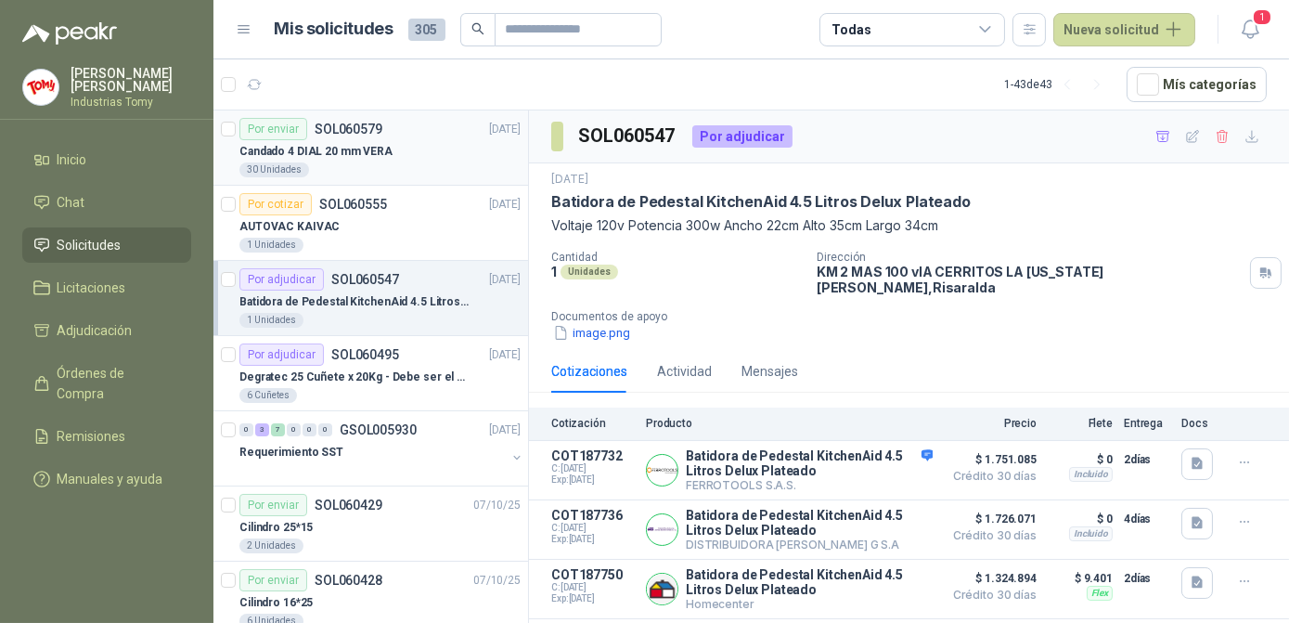
click at [349, 177] on article "Por enviar SOL060579 [DATE] Candado 4 DIAL 20 mm VERA 30 Unidades" at bounding box center [370, 147] width 315 height 75
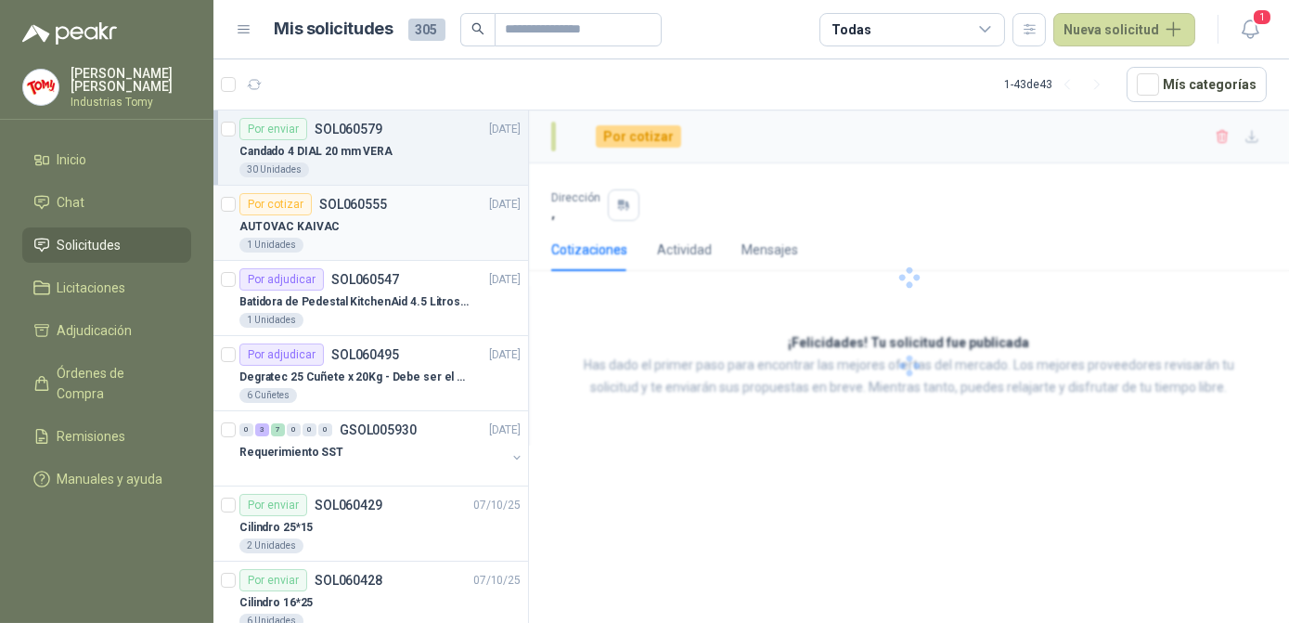
click at [352, 211] on div "Por cotizar SOL060555" at bounding box center [313, 204] width 148 height 22
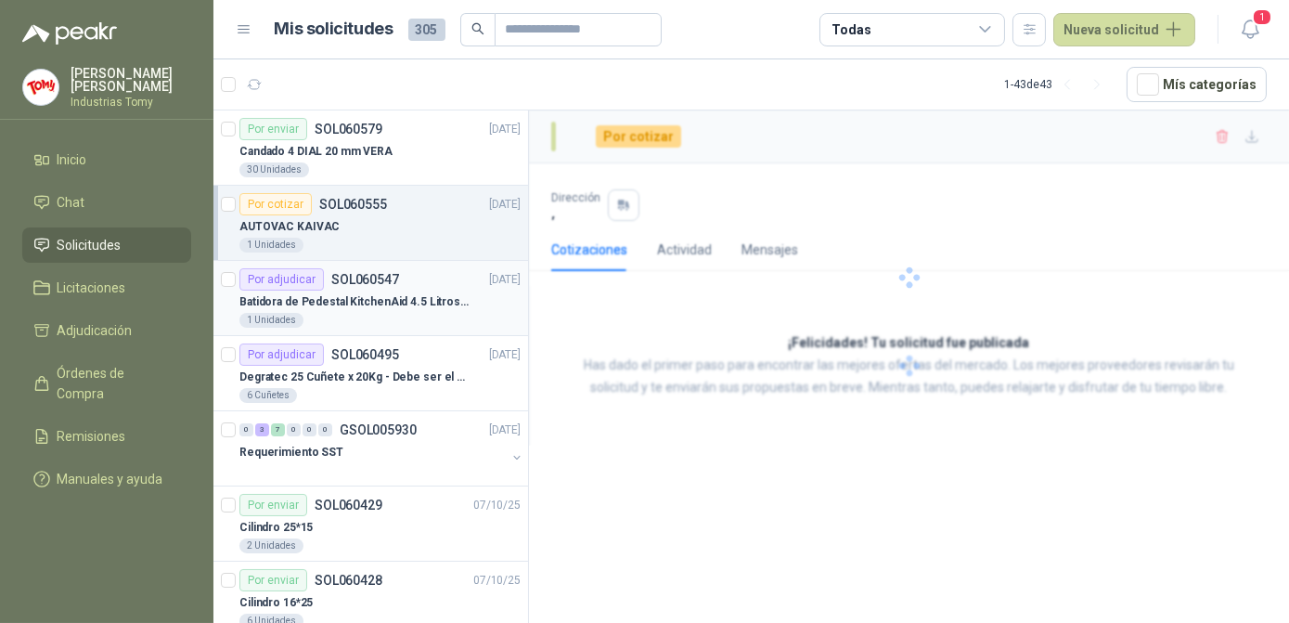
click at [371, 316] on div "1 Unidades" at bounding box center [379, 320] width 281 height 15
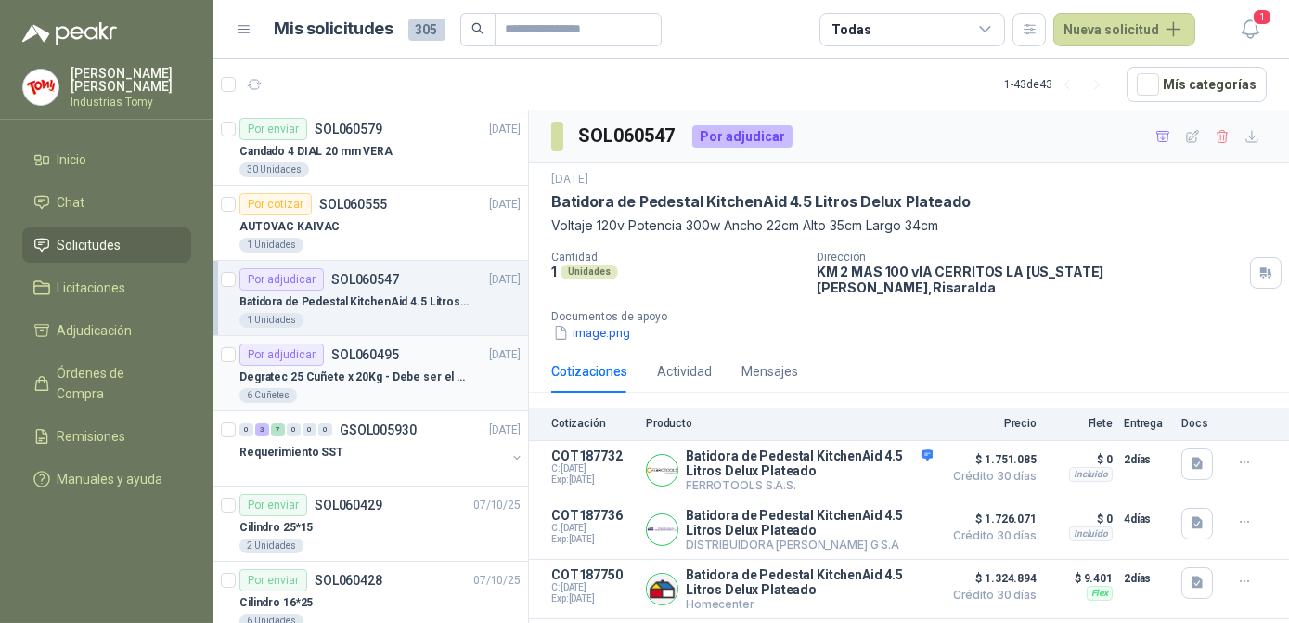
click at [341, 354] on p "SOL060495" at bounding box center [365, 354] width 68 height 13
